Goal: Use online tool/utility: Utilize a website feature to perform a specific function

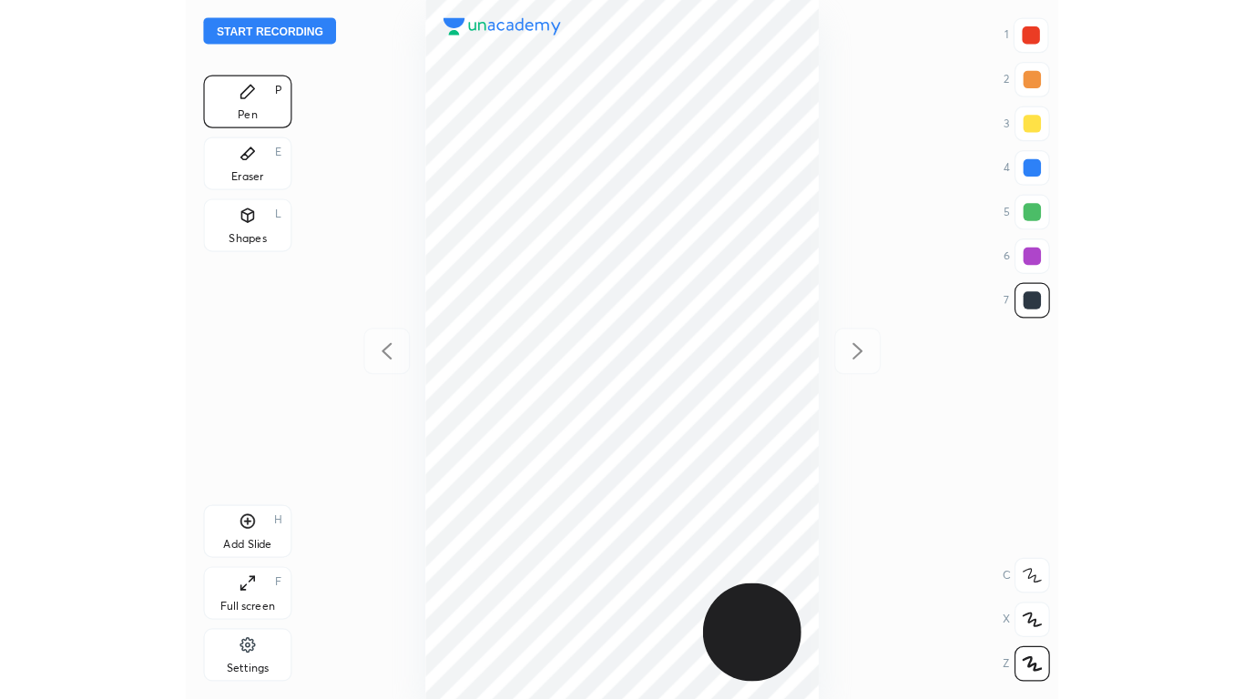
scroll to position [576, 428]
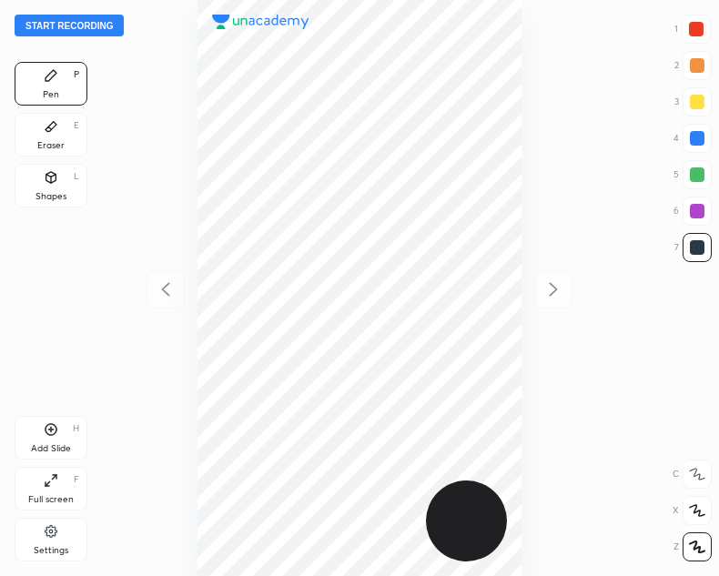
click at [52, 28] on button "Start recording" at bounding box center [69, 26] width 109 height 22
click at [48, 176] on icon at bounding box center [51, 176] width 10 height 3
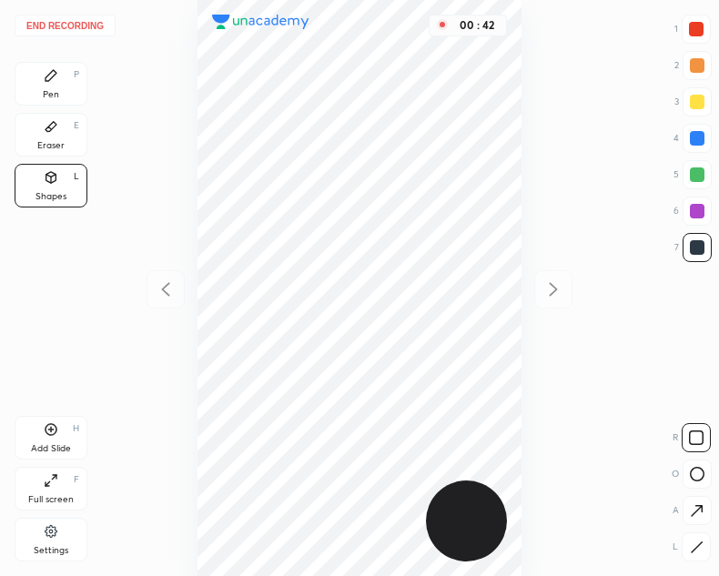
click at [41, 481] on div "Full screen F" at bounding box center [51, 489] width 73 height 44
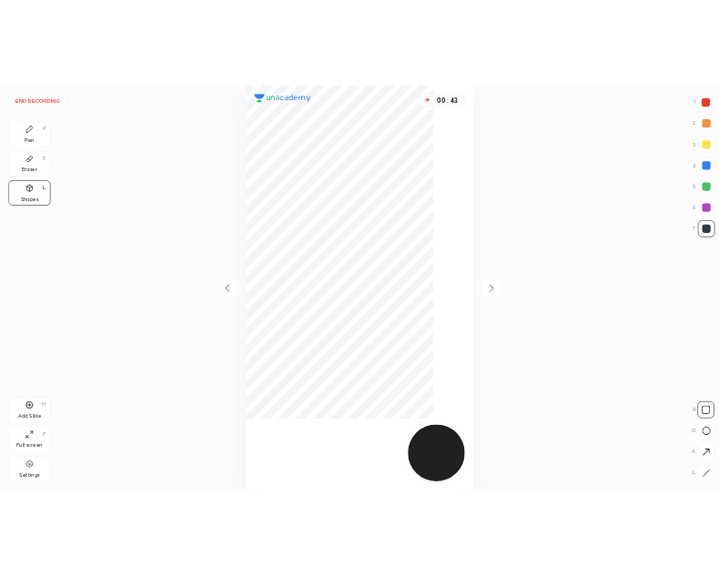
scroll to position [699, 952]
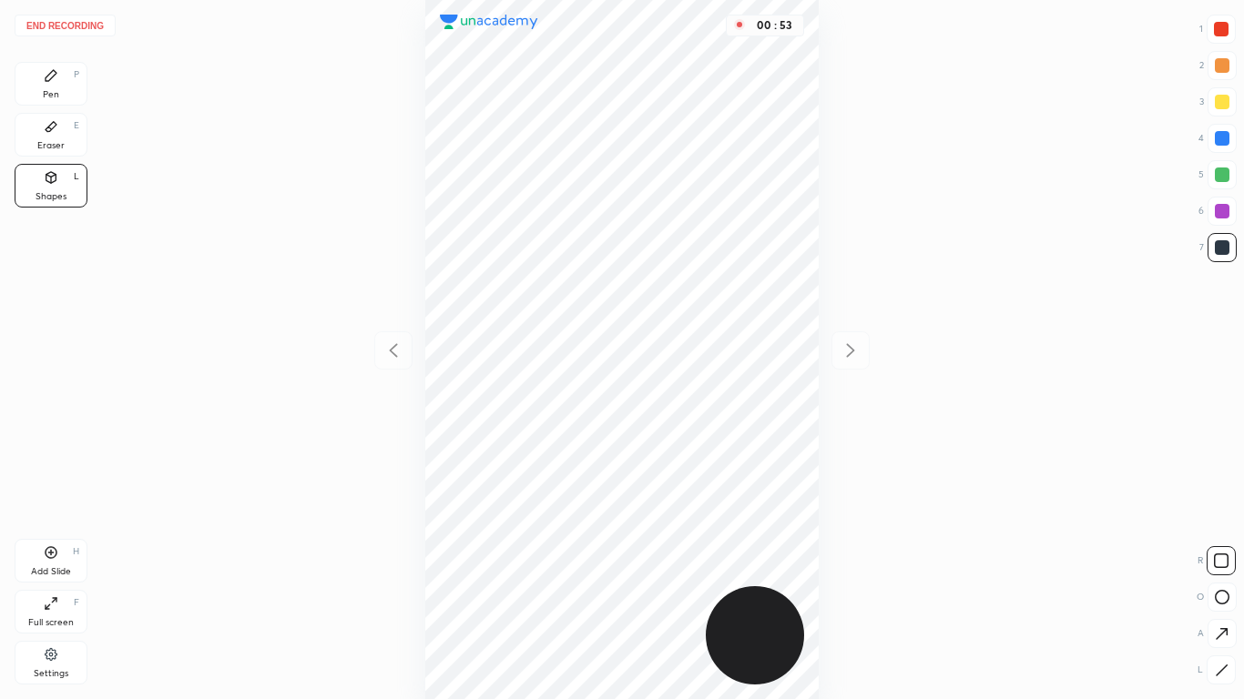
click at [60, 75] on div "Pen P" at bounding box center [51, 84] width 73 height 44
click at [63, 187] on div "Shapes L" at bounding box center [51, 186] width 73 height 44
click at [70, 90] on div "Pen P" at bounding box center [51, 84] width 73 height 44
click at [55, 576] on icon at bounding box center [51, 603] width 15 height 15
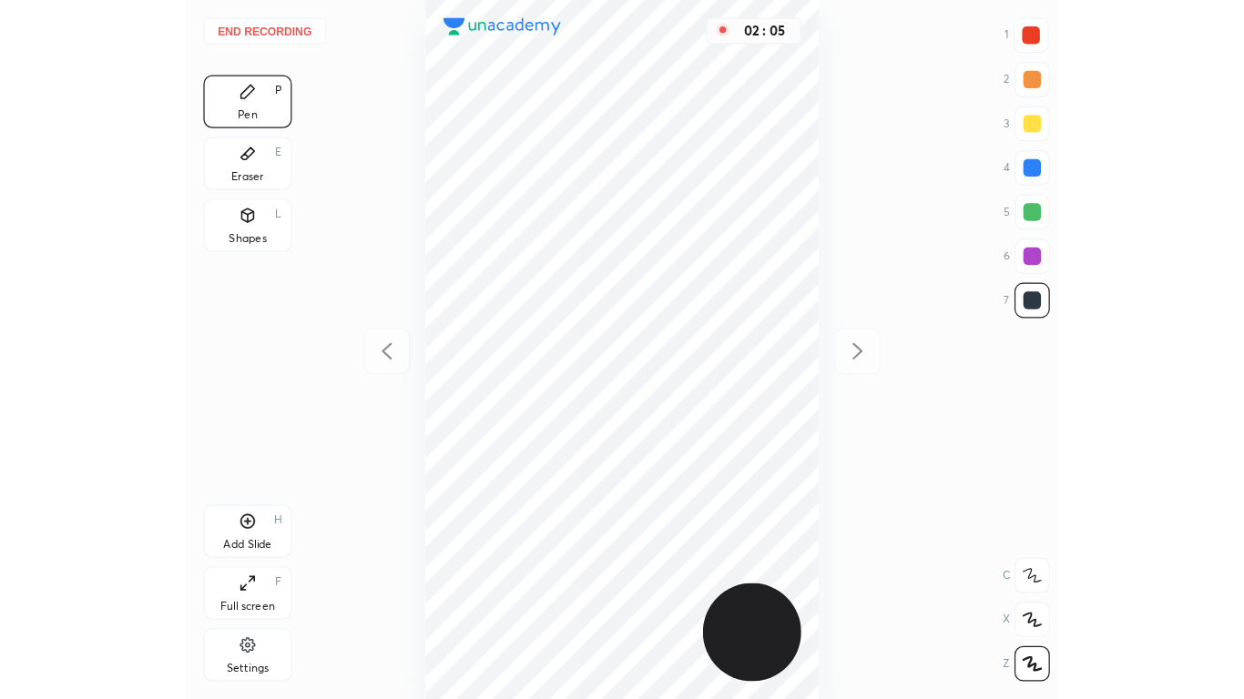
scroll to position [90484, 90632]
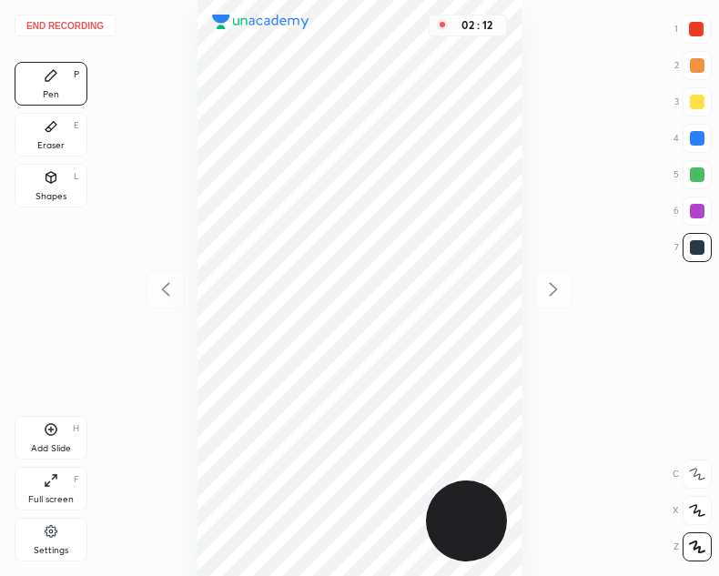
click at [61, 477] on div "Full screen F" at bounding box center [51, 489] width 73 height 44
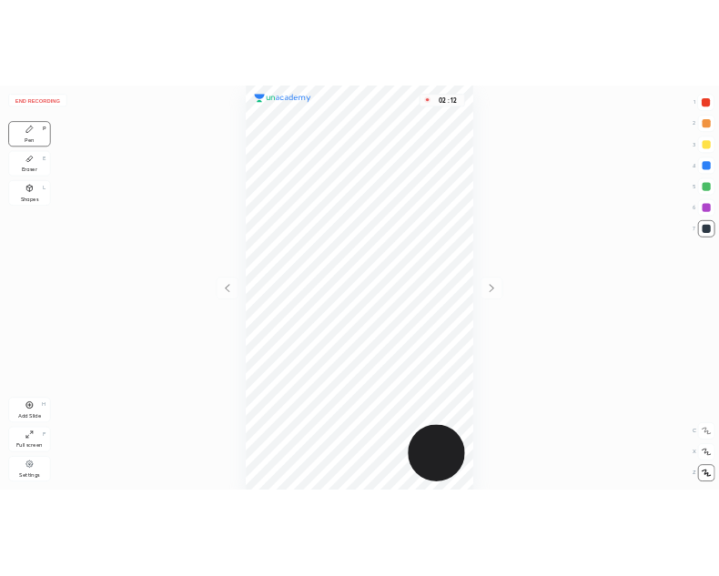
scroll to position [699, 952]
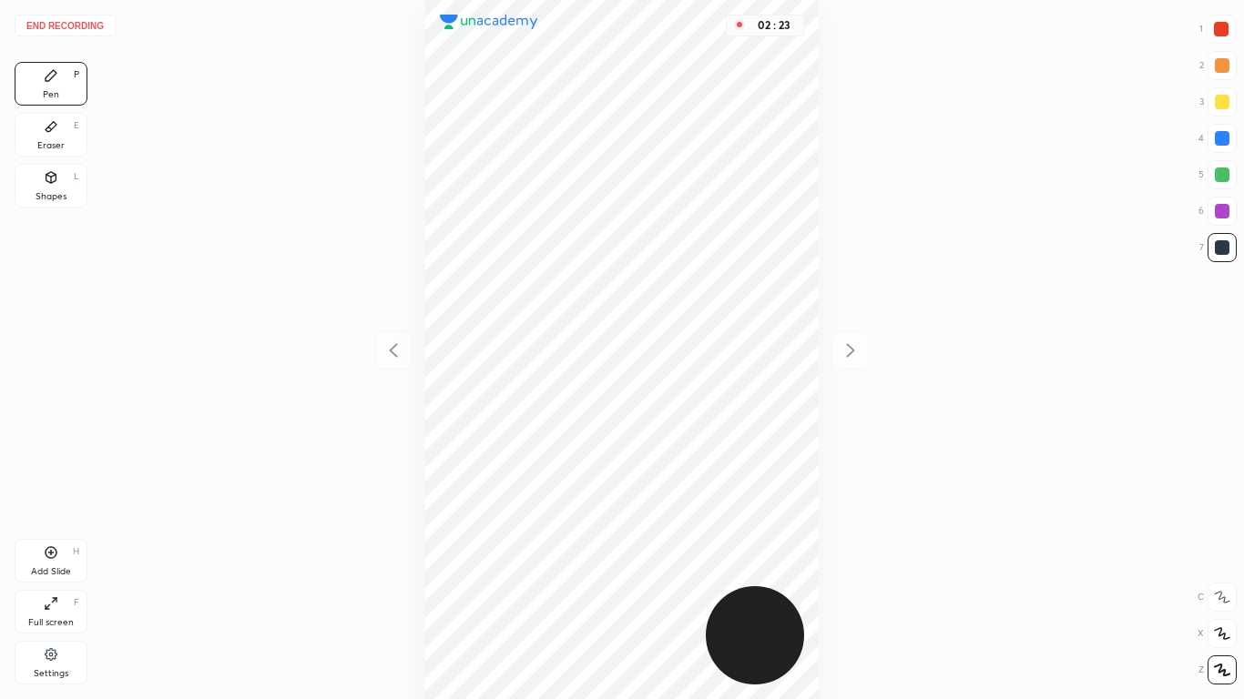
click at [49, 560] on div "Add Slide H" at bounding box center [51, 561] width 73 height 44
click at [394, 352] on icon at bounding box center [393, 351] width 22 height 22
click at [718, 346] on icon at bounding box center [851, 351] width 8 height 14
click at [392, 359] on icon at bounding box center [393, 351] width 22 height 22
click at [718, 347] on icon at bounding box center [851, 351] width 22 height 22
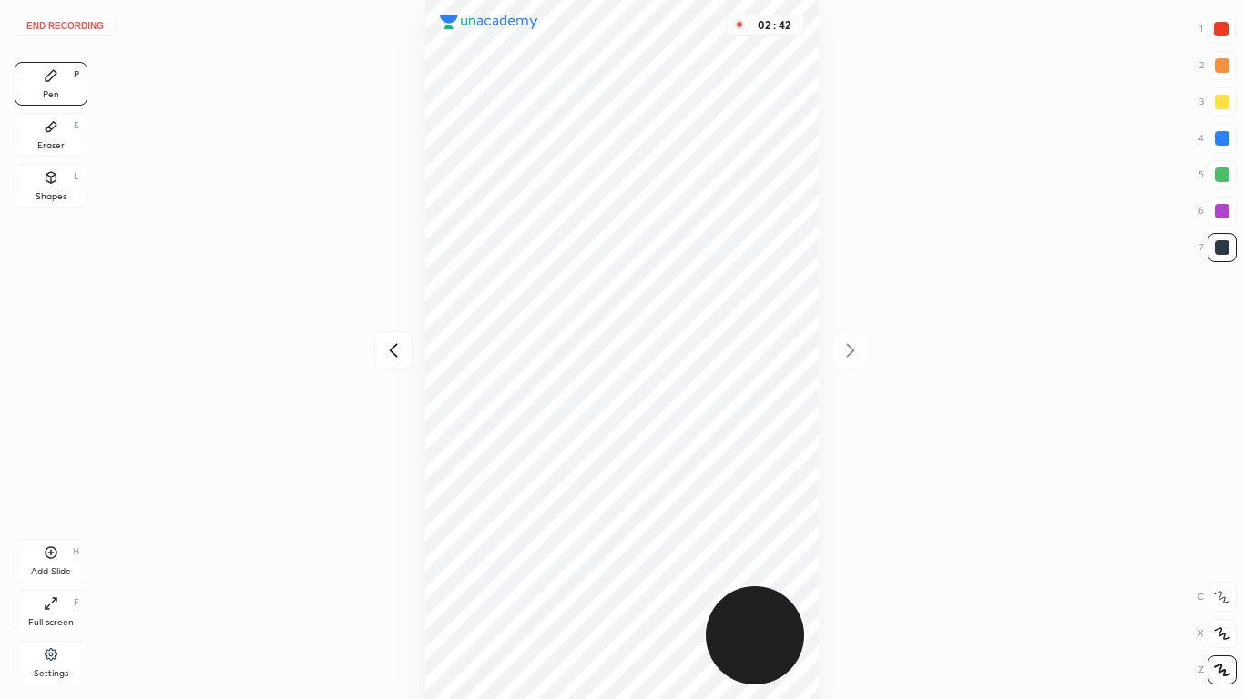
click at [68, 178] on div "Shapes L" at bounding box center [51, 186] width 73 height 44
click at [69, 87] on div "Pen P" at bounding box center [51, 84] width 73 height 44
click at [395, 354] on icon at bounding box center [393, 351] width 22 height 22
click at [718, 357] on icon at bounding box center [851, 351] width 22 height 22
click at [52, 576] on icon at bounding box center [51, 603] width 15 height 15
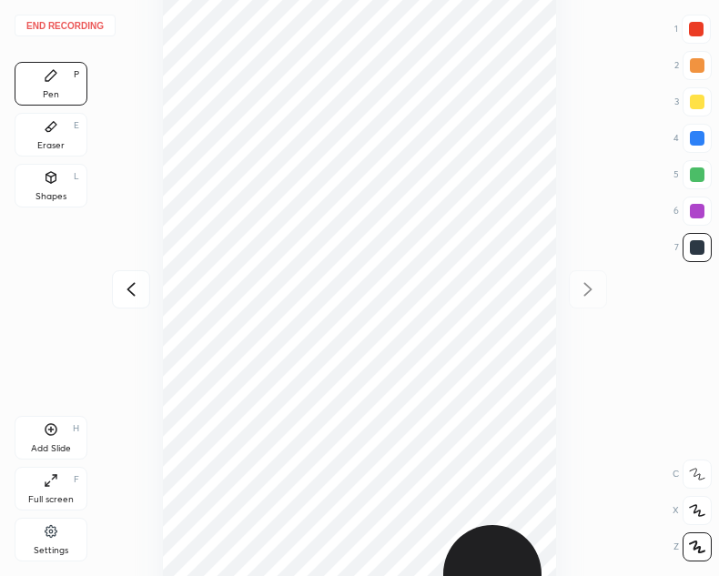
scroll to position [90484, 90632]
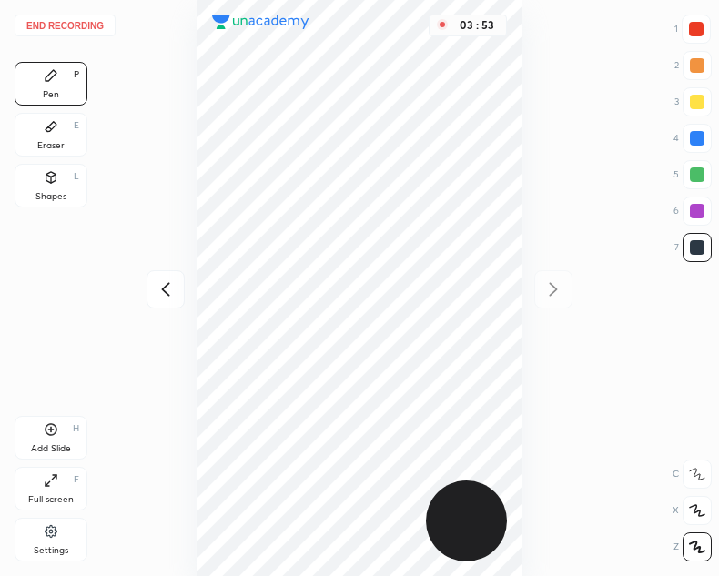
click at [167, 296] on icon at bounding box center [166, 290] width 22 height 22
click at [158, 296] on div "03 : 54" at bounding box center [360, 288] width 428 height 576
click at [555, 287] on icon at bounding box center [554, 289] width 8 height 14
click at [555, 285] on div "03 : 55" at bounding box center [360, 288] width 428 height 576
click at [559, 286] on div "03 : 56" at bounding box center [360, 288] width 428 height 576
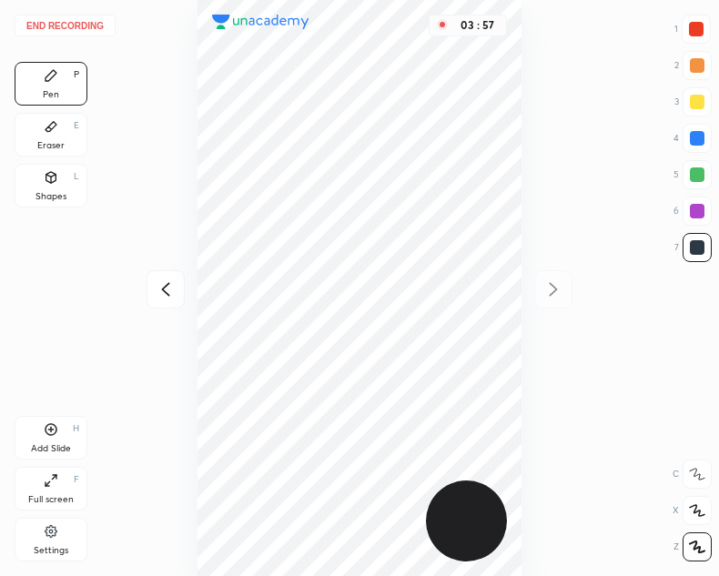
click at [58, 23] on button "End recording" at bounding box center [65, 26] width 101 height 22
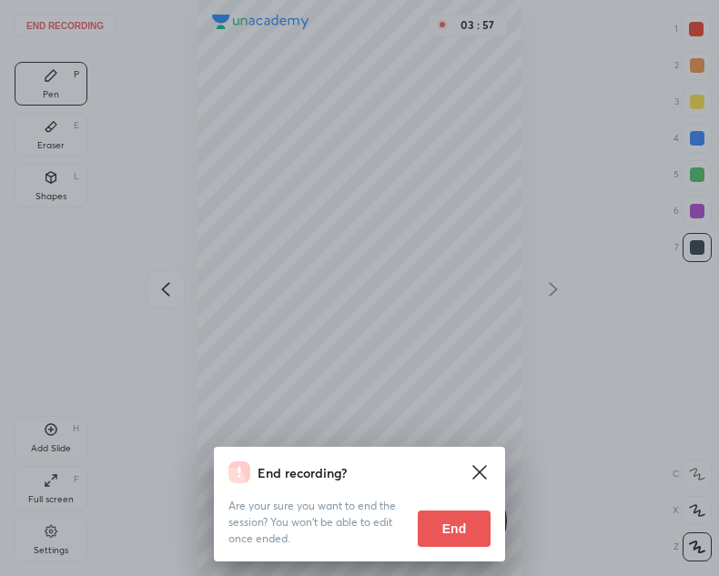
click at [450, 531] on button "End" at bounding box center [454, 529] width 73 height 36
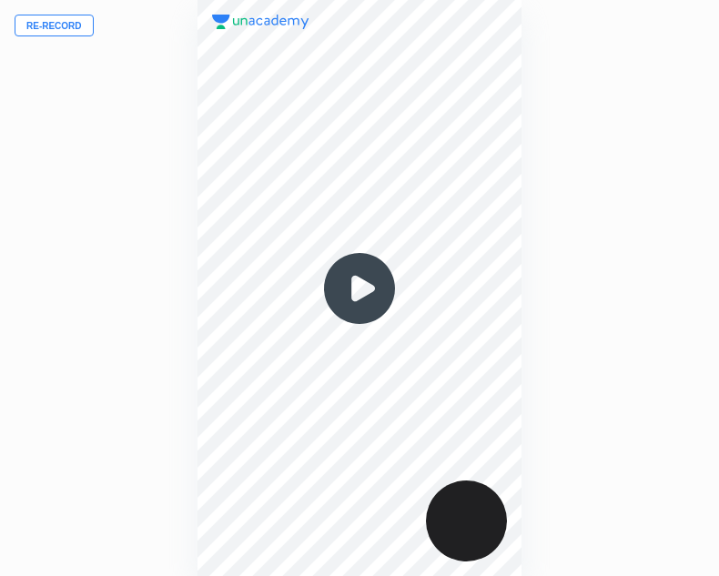
click at [372, 295] on img at bounding box center [359, 288] width 87 height 87
